Goal: Find specific page/section: Find specific page/section

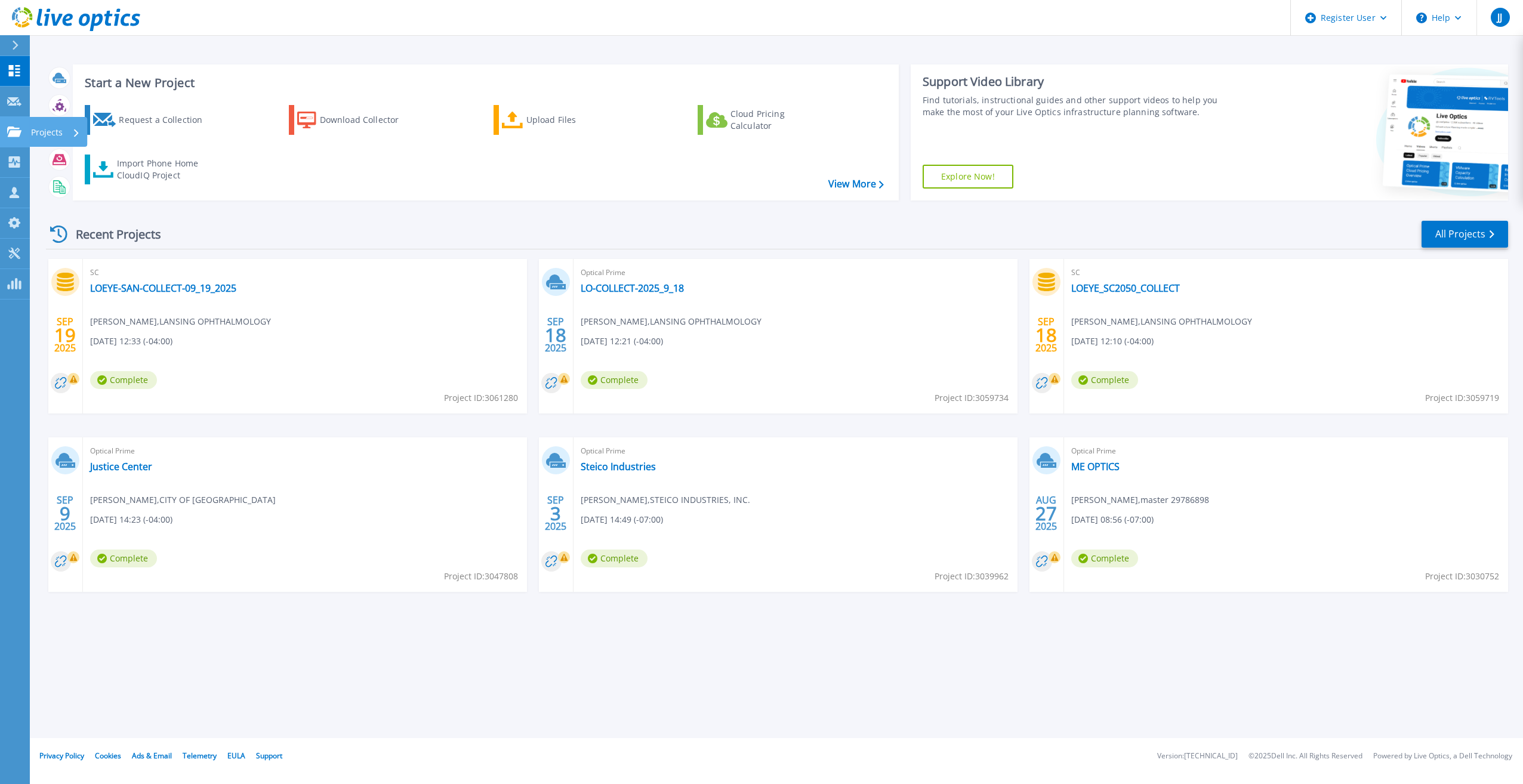
click at [7, 139] on link "Projects Projects" at bounding box center [15, 132] width 30 height 30
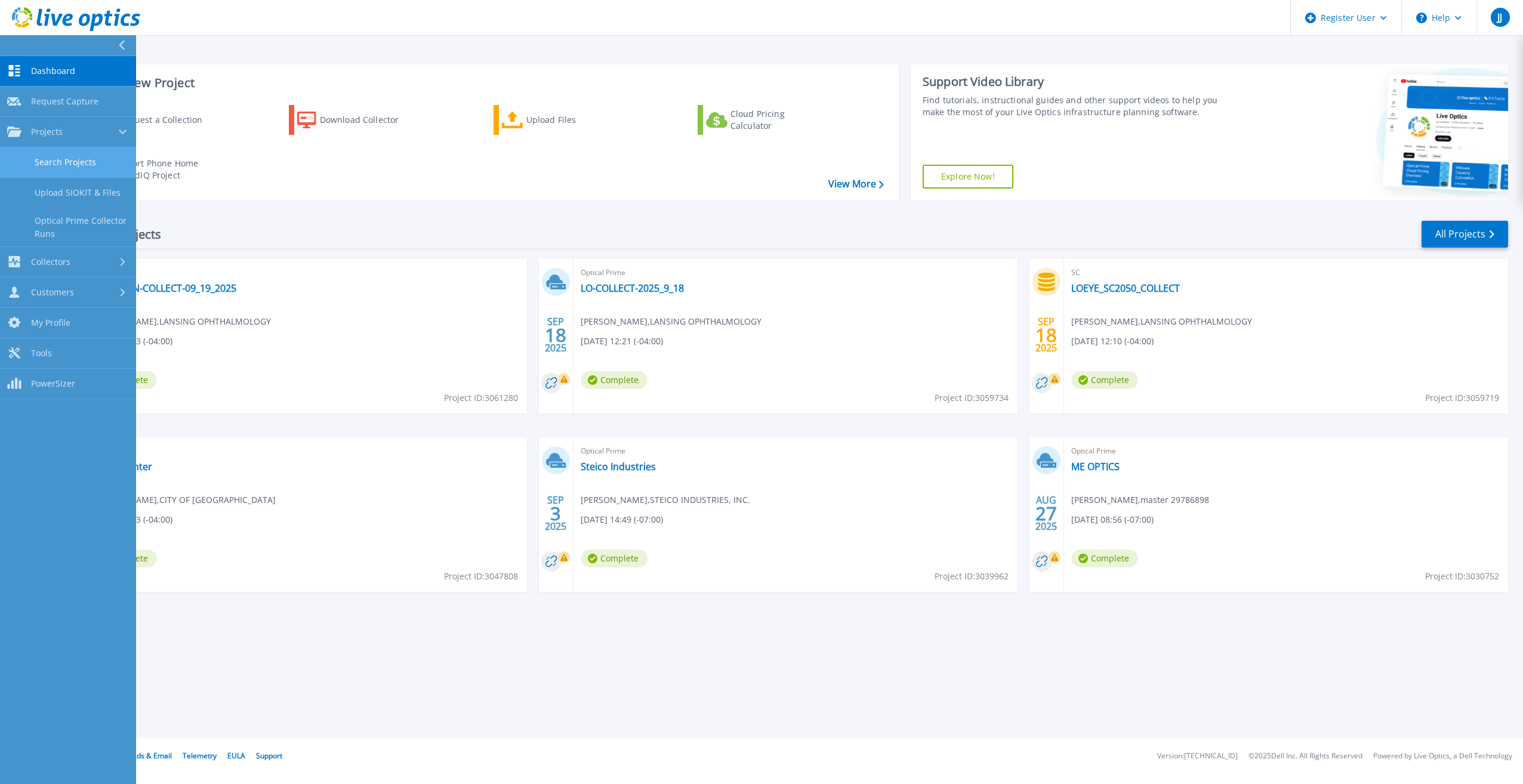
click at [70, 167] on link "Search Projects" at bounding box center [68, 162] width 136 height 30
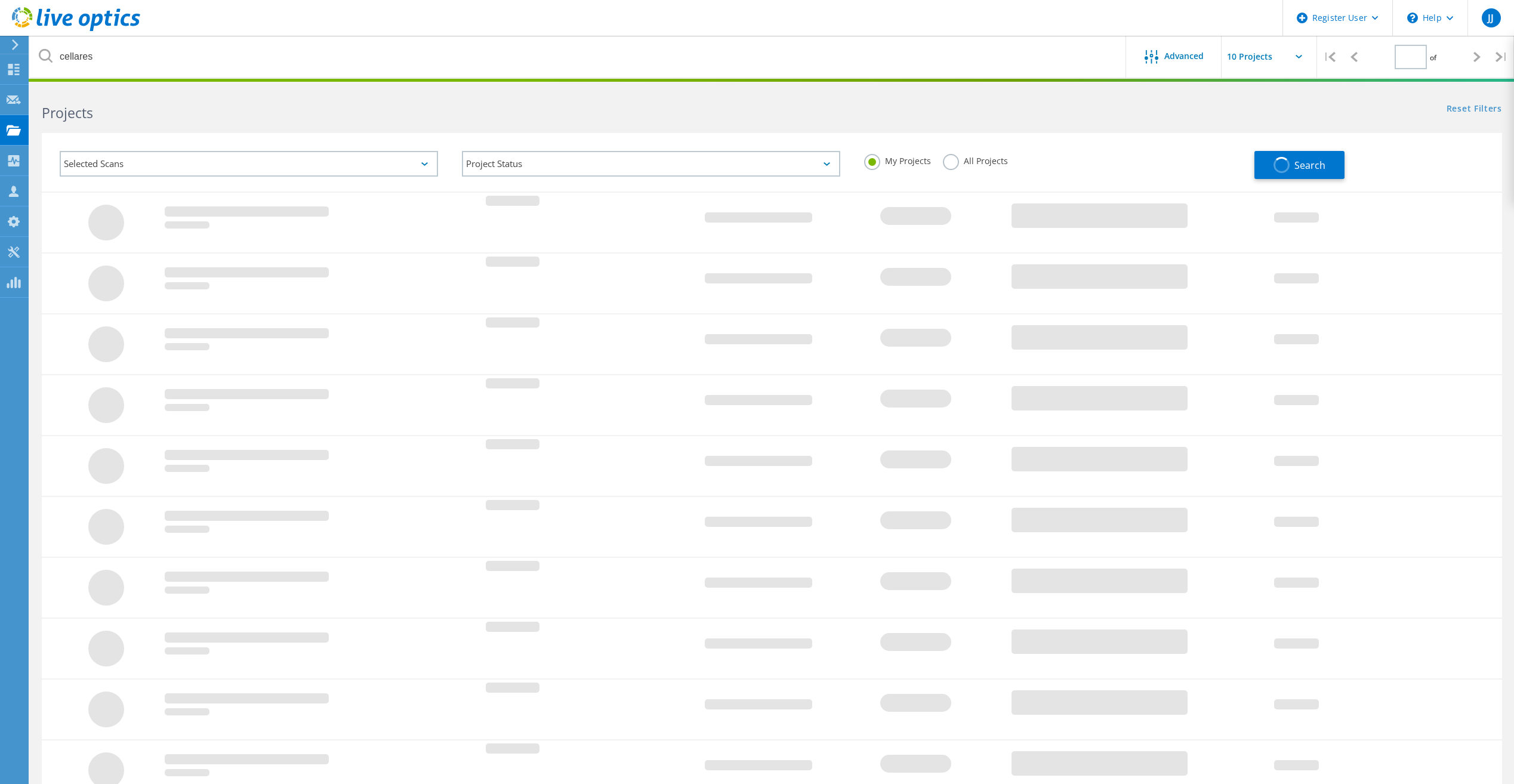
type input "1"
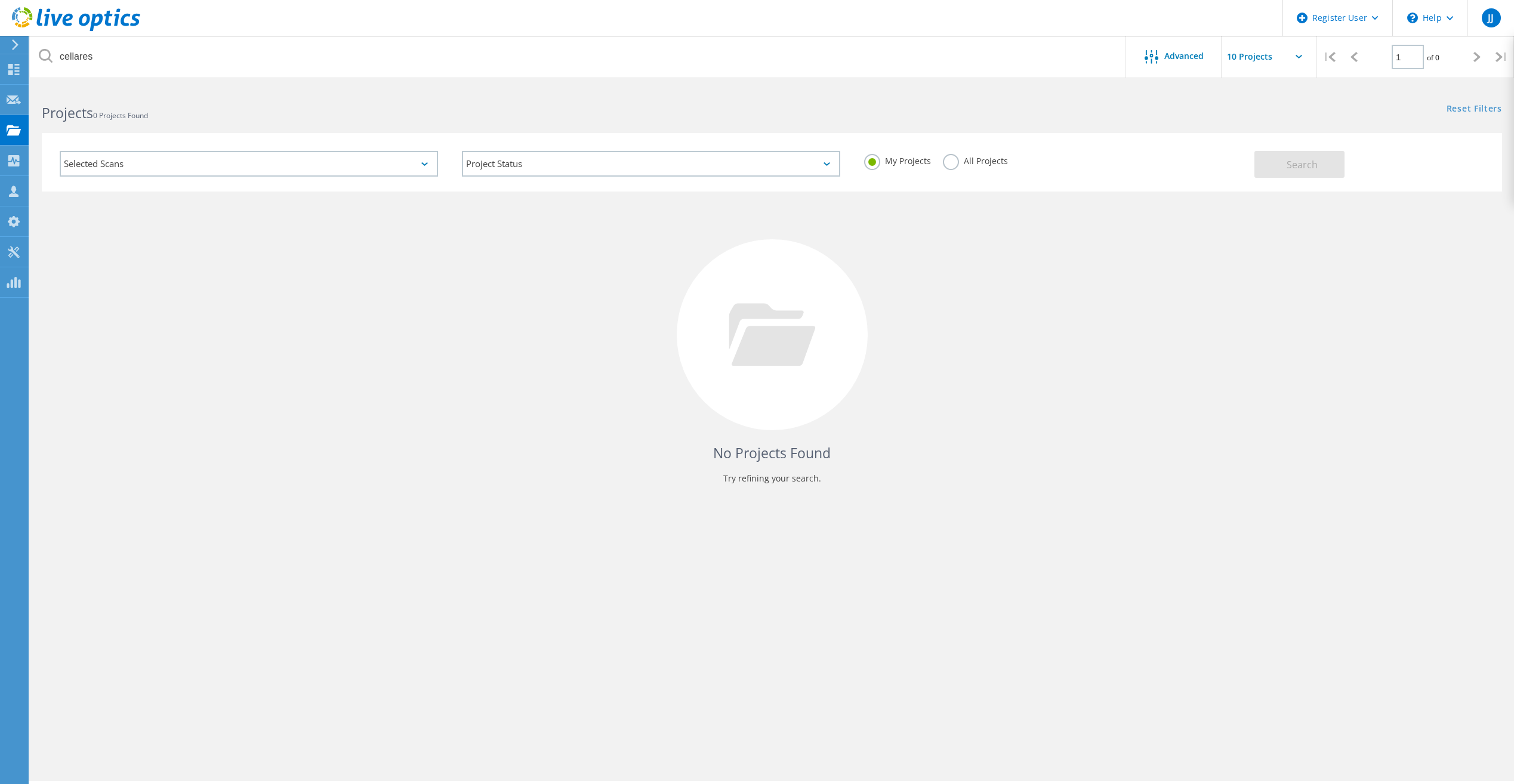
click at [955, 162] on label "All Projects" at bounding box center [975, 159] width 65 height 12
click at [0, 0] on input "All Projects" at bounding box center [0, 0] width 0 height 0
click at [1300, 164] on span "Search" at bounding box center [1302, 165] width 31 height 13
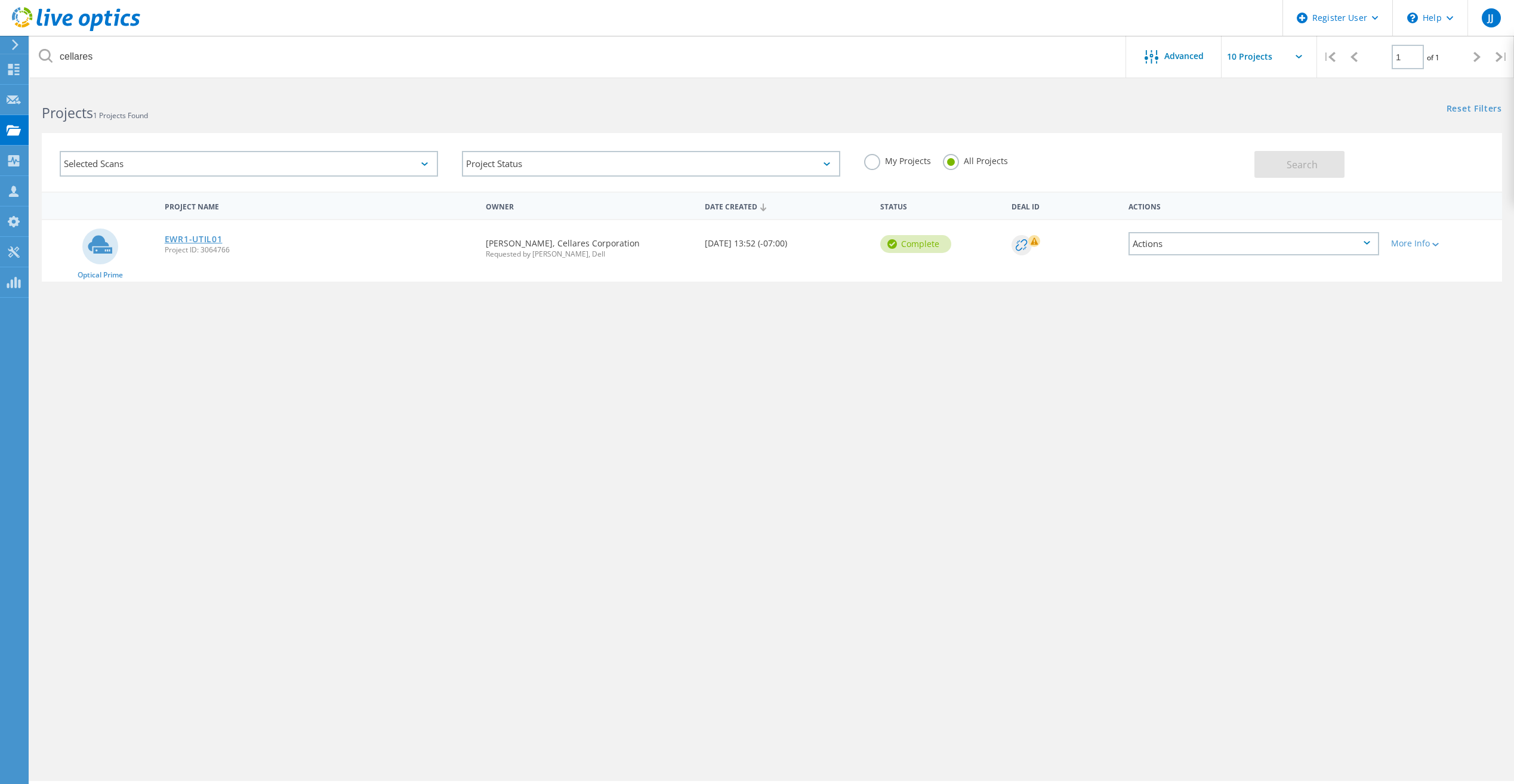
click at [181, 235] on link "EWR1-UTIL01" at bounding box center [193, 240] width 58 height 9
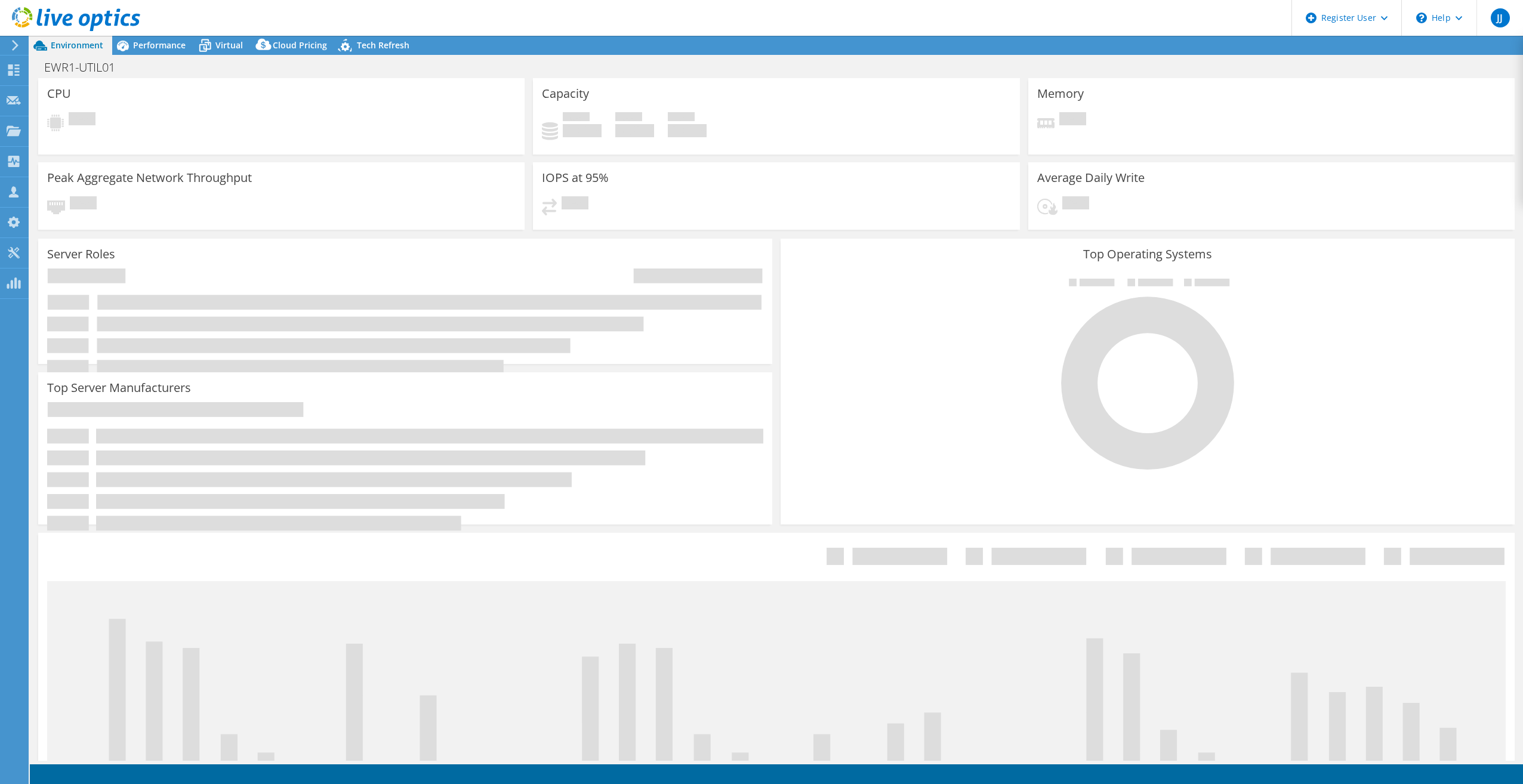
select select "USD"
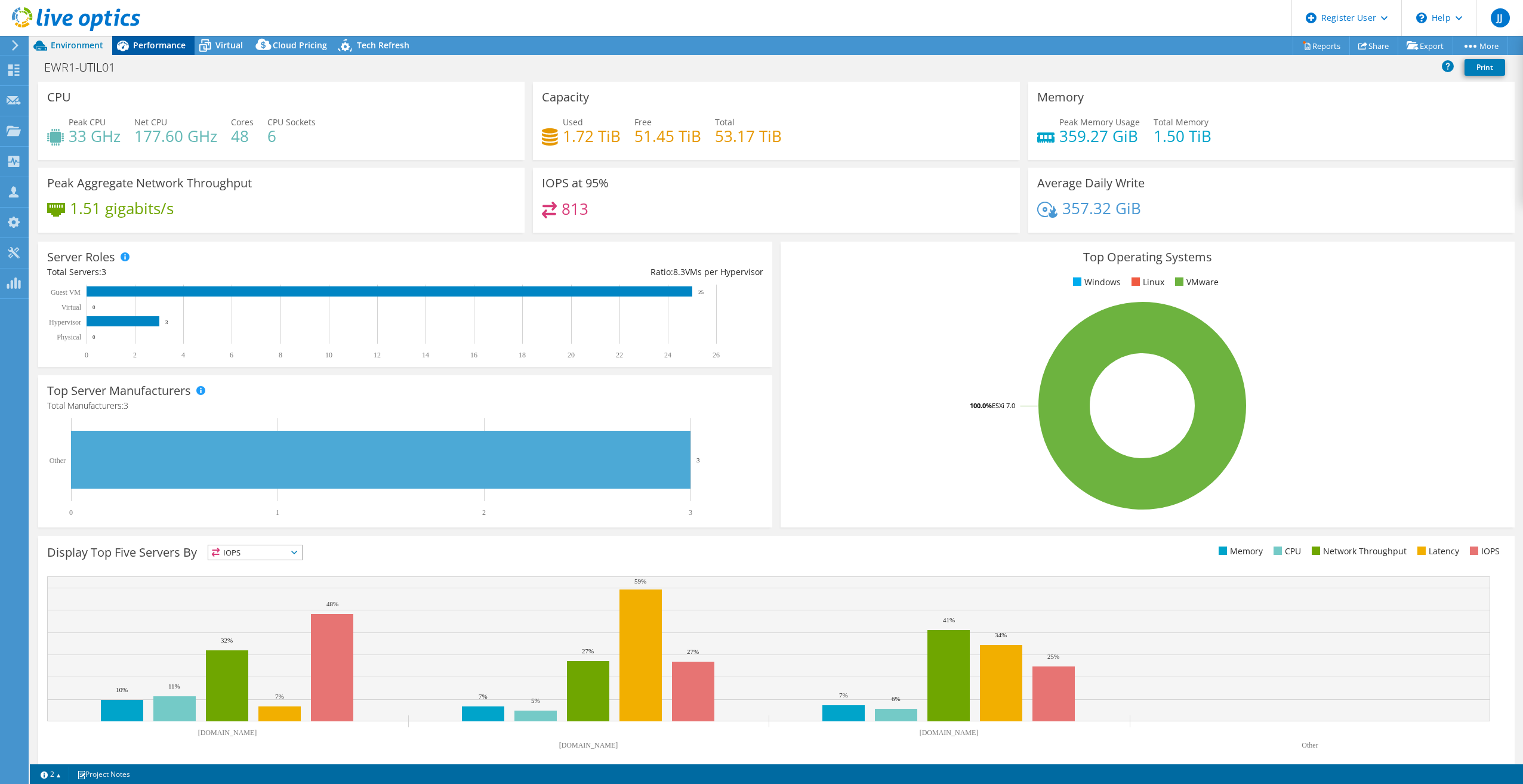
click at [140, 44] on span "Performance" at bounding box center [159, 45] width 52 height 12
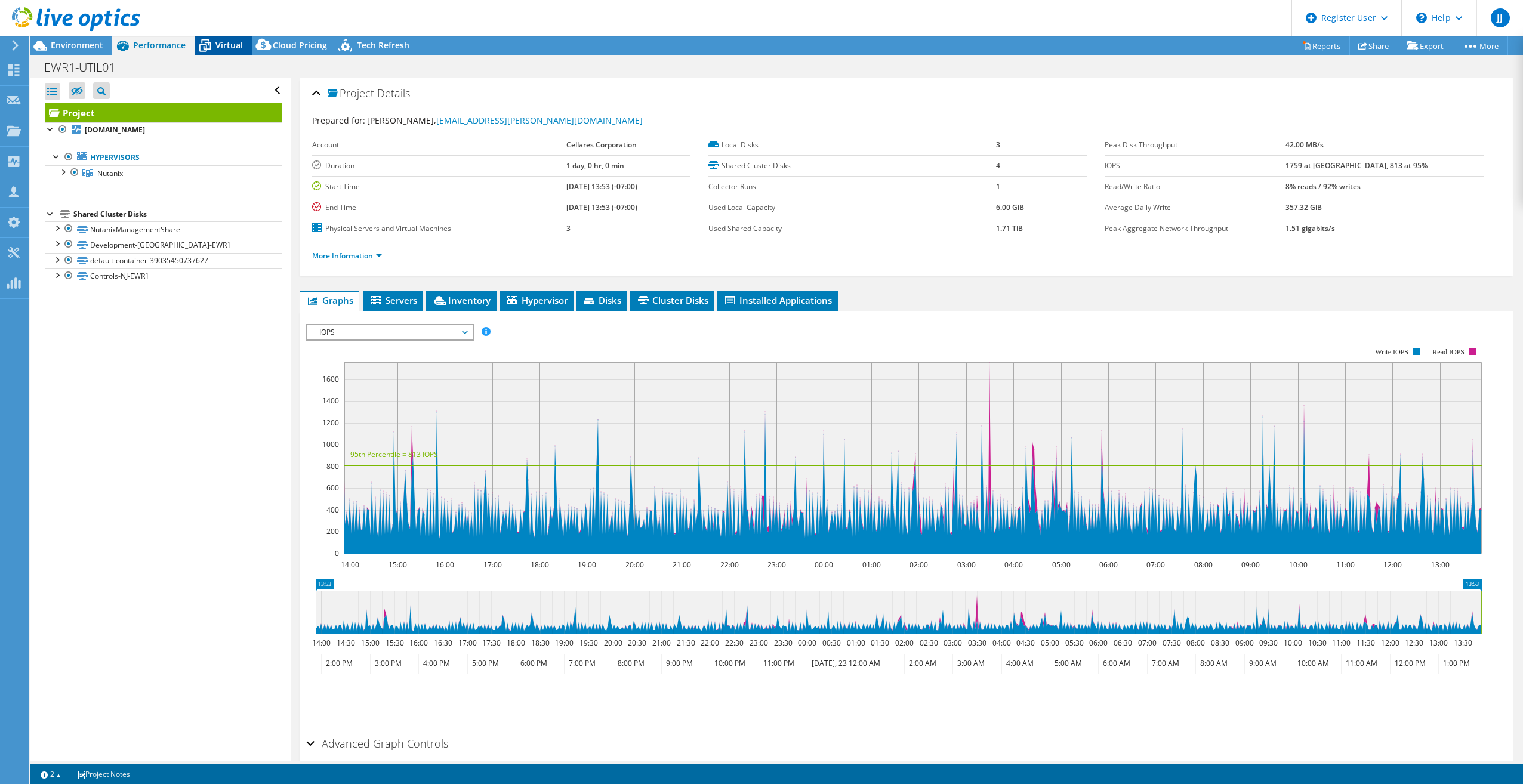
click at [228, 46] on span "Virtual" at bounding box center [229, 45] width 27 height 12
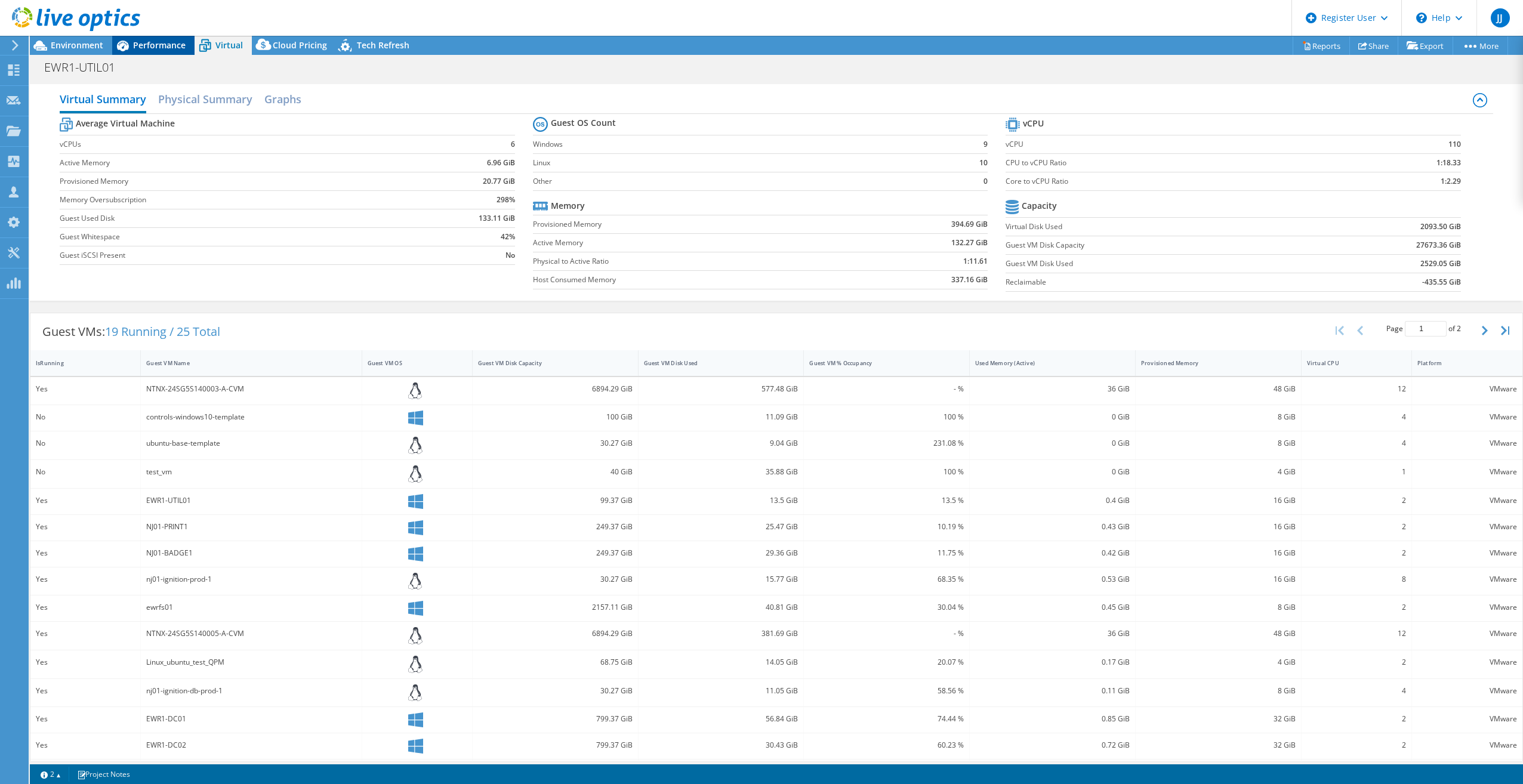
click at [153, 46] on span "Performance" at bounding box center [159, 45] width 52 height 12
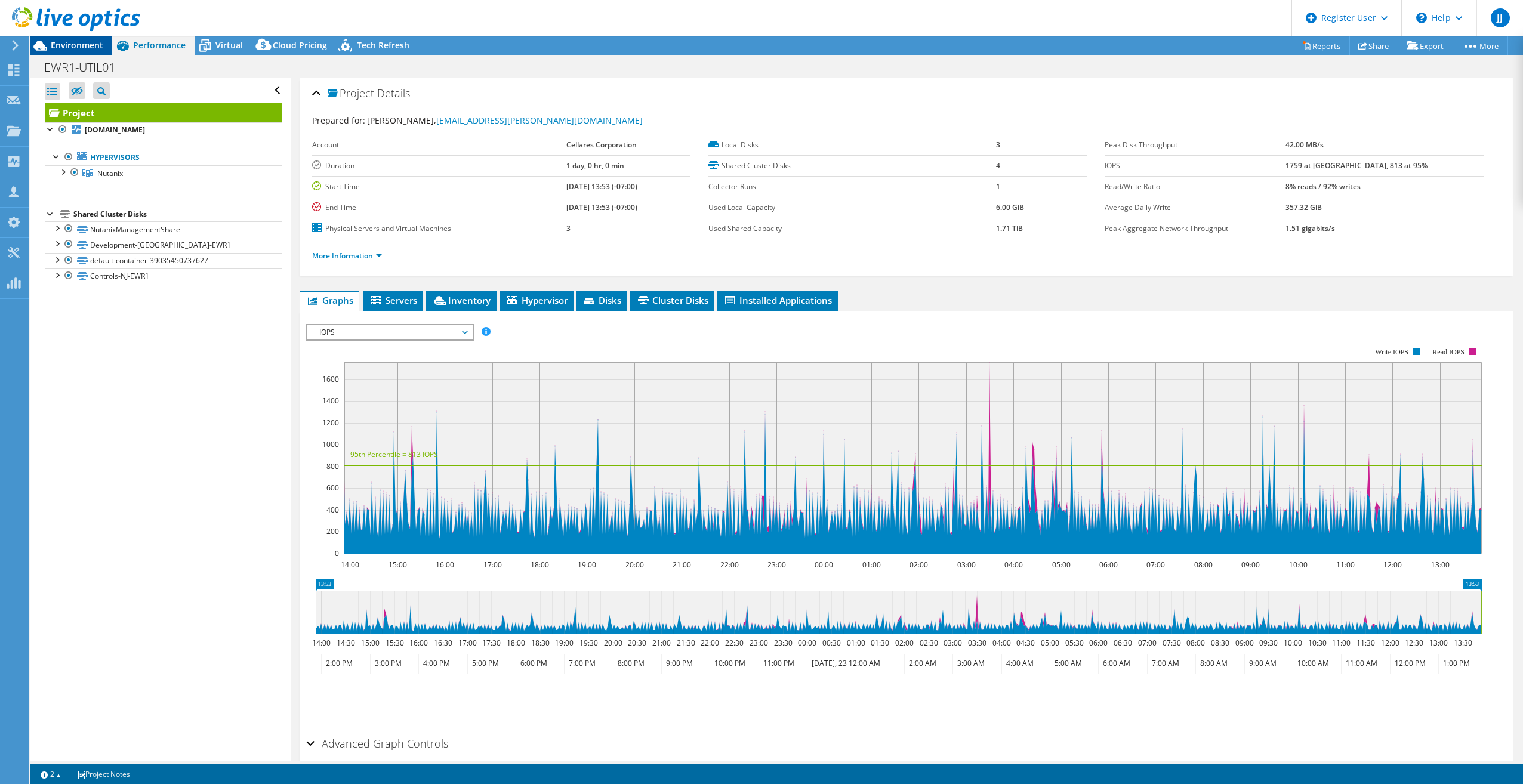
click at [80, 44] on span "Environment" at bounding box center [77, 45] width 52 height 12
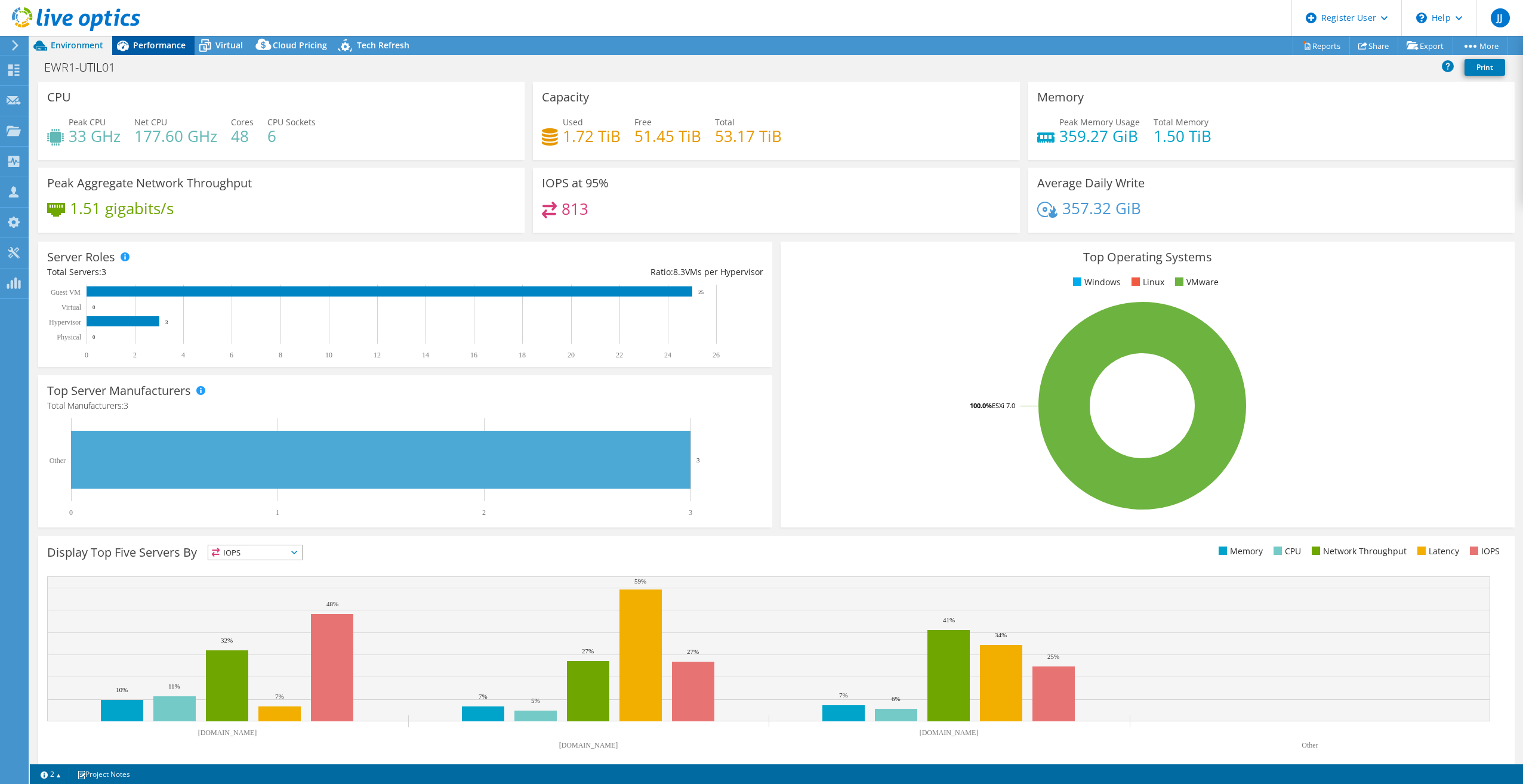
click at [151, 41] on span "Performance" at bounding box center [159, 45] width 52 height 12
